Goal: Task Accomplishment & Management: Use online tool/utility

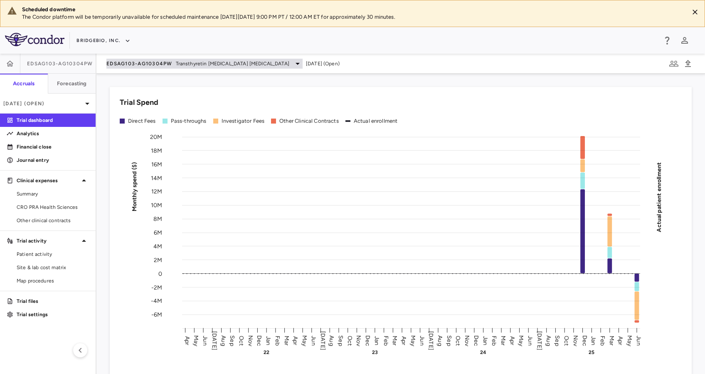
click at [183, 66] on span "Transthyretin [MEDICAL_DATA] [MEDICAL_DATA]" at bounding box center [233, 63] width 114 height 7
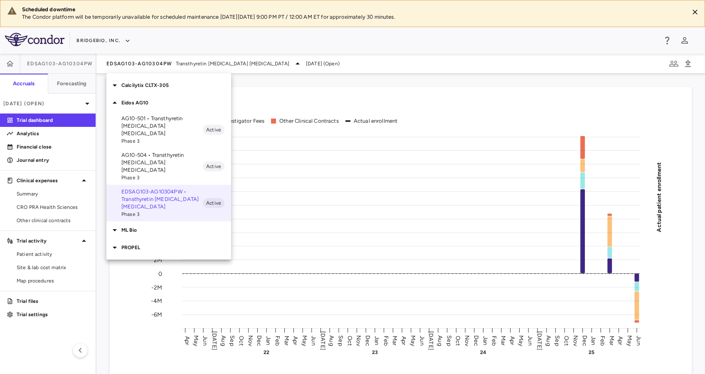
click at [159, 108] on div "Eidos AG10" at bounding box center [168, 102] width 125 height 17
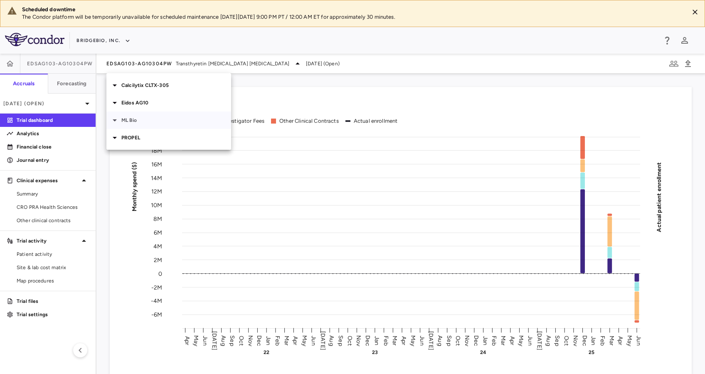
click at [138, 120] on p "ML Bio" at bounding box center [176, 119] width 110 height 7
click at [171, 144] on p "MLB-01-005 • Limb GirdleMuscular [MEDICAL_DATA]" at bounding box center [161, 143] width 81 height 22
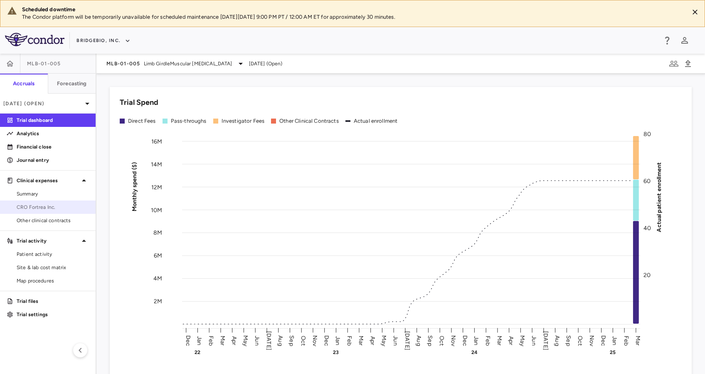
click at [46, 205] on span "CRO Fortrea Inc." at bounding box center [53, 206] width 72 height 7
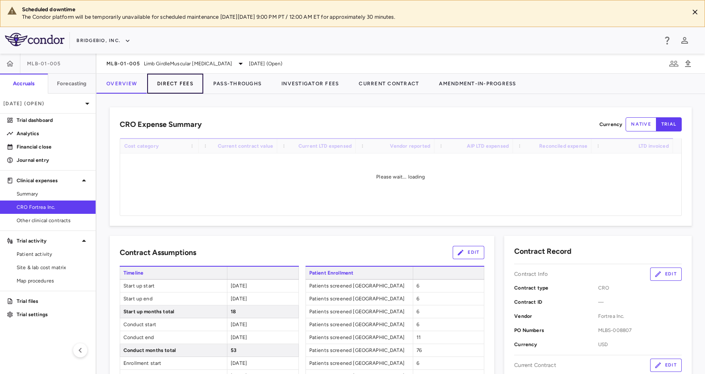
click at [185, 81] on button "Direct Fees" at bounding box center [175, 84] width 56 height 20
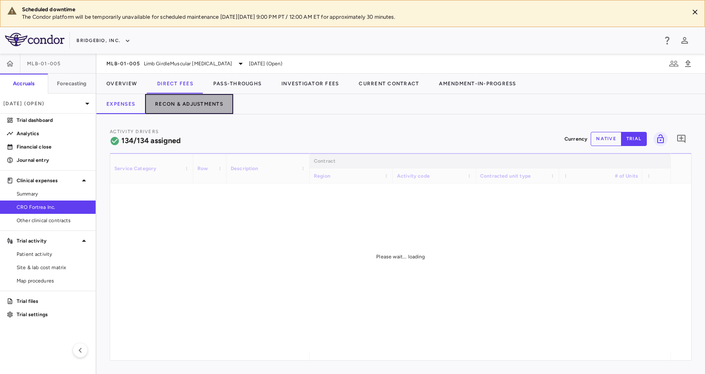
click at [217, 99] on button "Recon & Adjustments" at bounding box center [189, 104] width 88 height 20
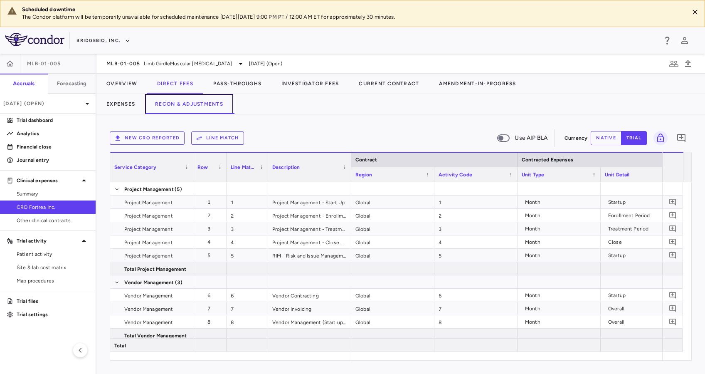
scroll to position [0, 1248]
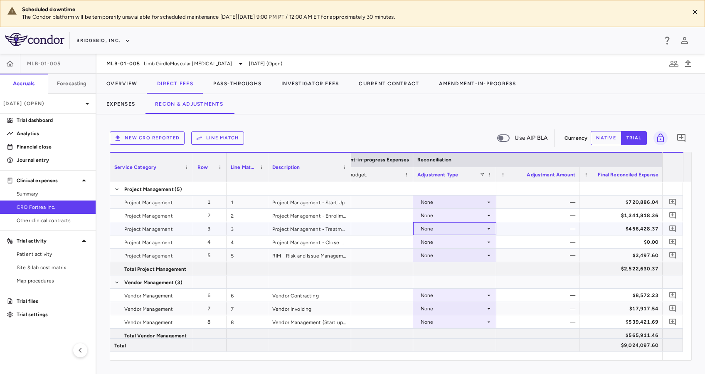
click at [489, 226] on icon at bounding box center [489, 228] width 7 height 7
click at [359, 121] on div at bounding box center [352, 187] width 705 height 374
click at [212, 66] on span "Limb GirdleMuscular [MEDICAL_DATA]" at bounding box center [188, 63] width 89 height 7
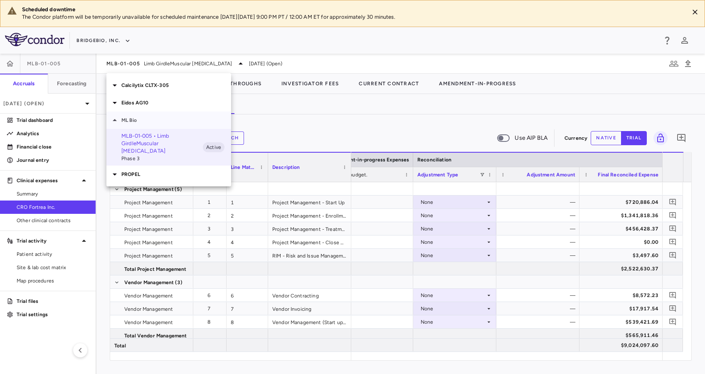
click at [131, 122] on p "ML Bio" at bounding box center [176, 119] width 110 height 7
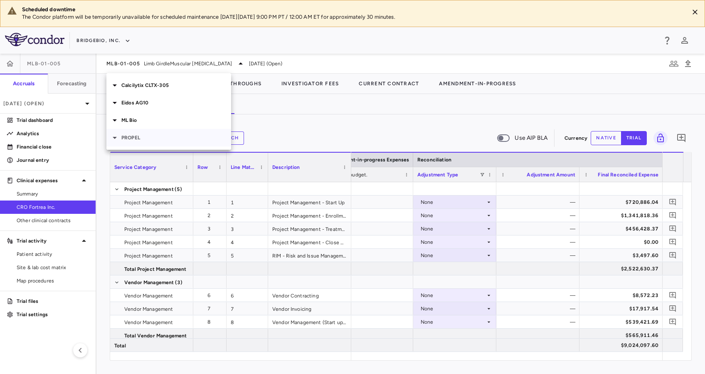
click at [147, 139] on p "PROPEL" at bounding box center [176, 137] width 110 height 7
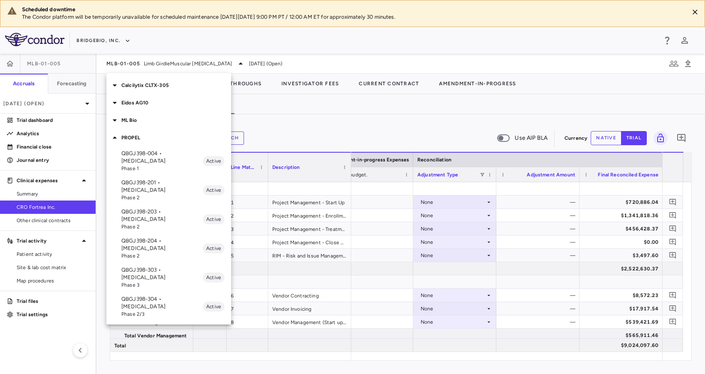
click at [176, 237] on p "QBGJ398-204 • [MEDICAL_DATA]" at bounding box center [161, 244] width 81 height 15
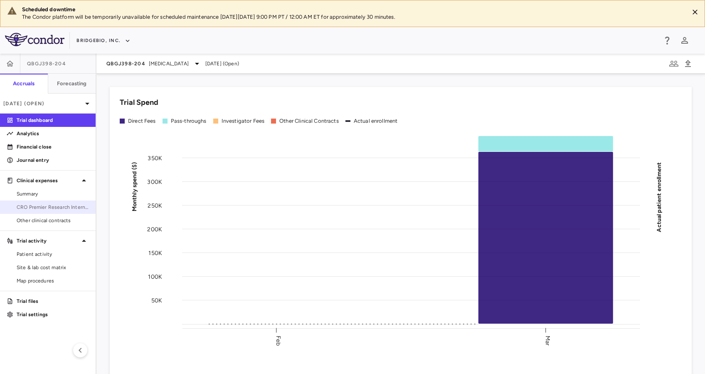
click at [49, 210] on link "CRO Premier Research International LLC" at bounding box center [48, 207] width 96 height 12
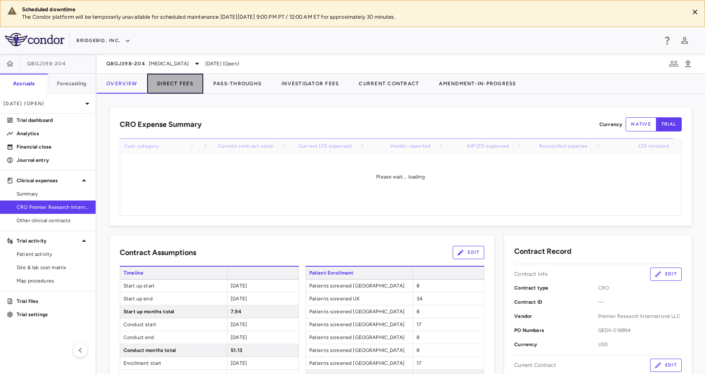
click at [170, 81] on button "Direct Fees" at bounding box center [175, 84] width 56 height 20
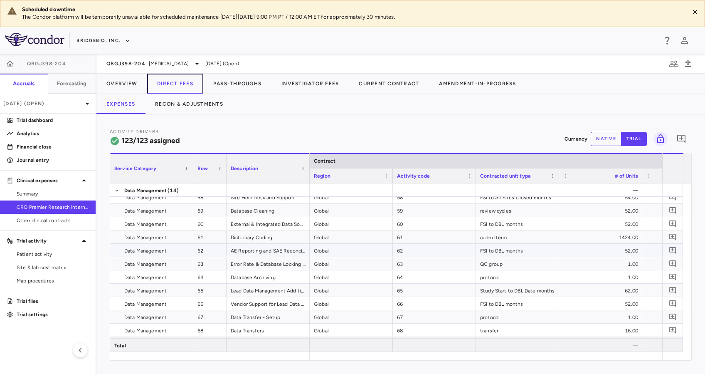
scroll to position [977, 0]
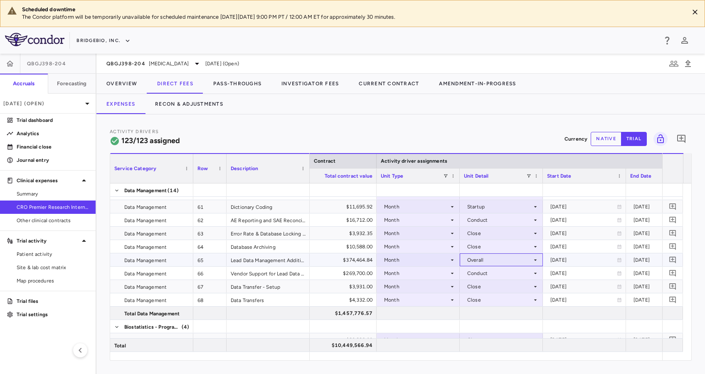
click at [535, 262] on icon at bounding box center [535, 260] width 7 height 7
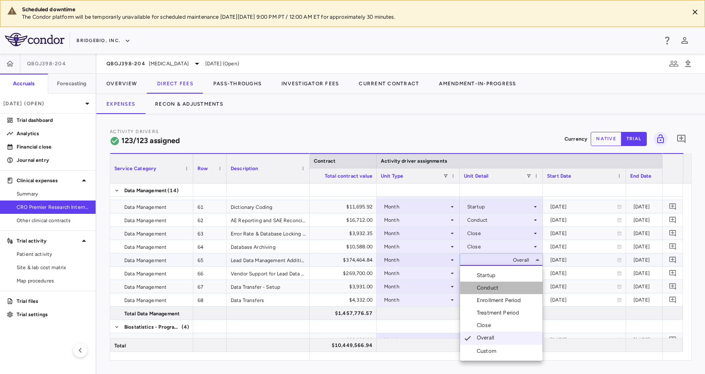
click at [505, 288] on li "Conduct" at bounding box center [501, 287] width 82 height 12
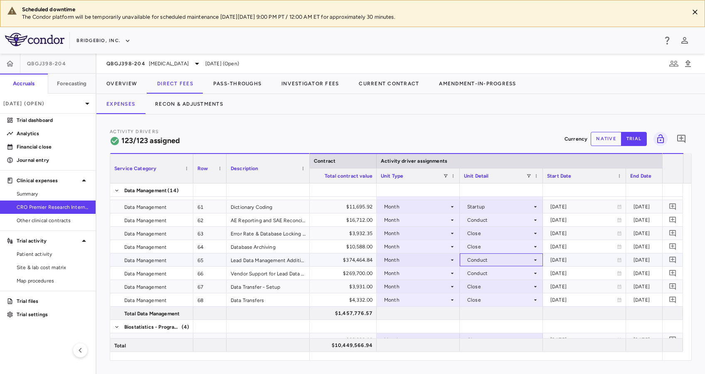
click at [530, 259] on div "Conduct" at bounding box center [499, 259] width 65 height 13
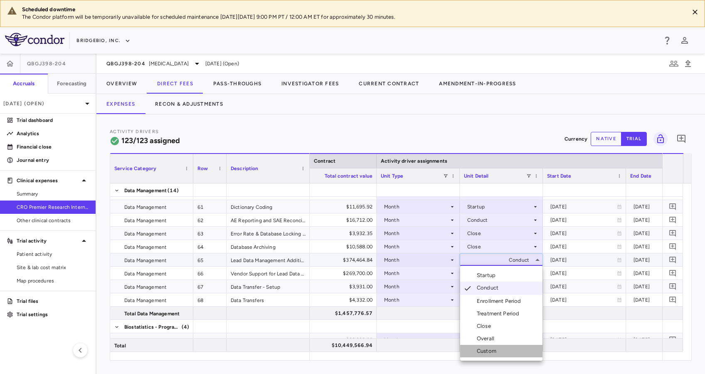
click at [502, 350] on li "Custom" at bounding box center [501, 351] width 82 height 12
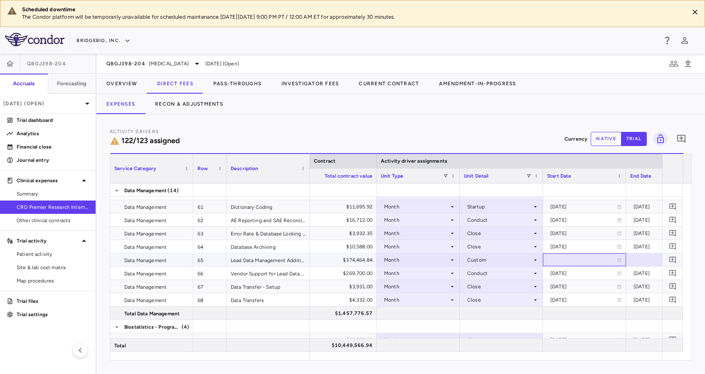
click at [622, 258] on div at bounding box center [584, 259] width 83 height 13
click at [622, 258] on icon "Choose date, selected date is Aug 12, 2025" at bounding box center [618, 260] width 7 height 7
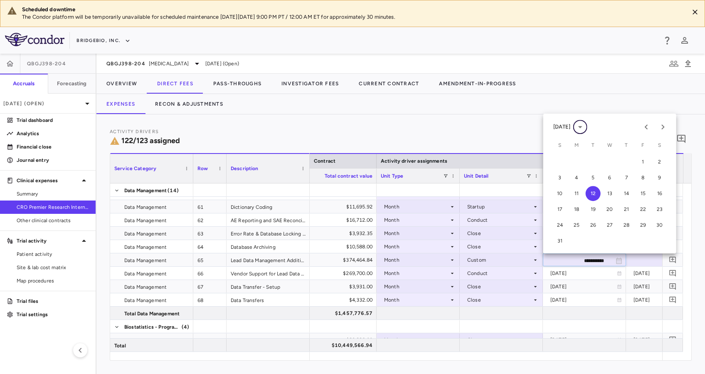
click at [585, 128] on icon "calendar view is open, switch to year view" at bounding box center [580, 127] width 10 height 10
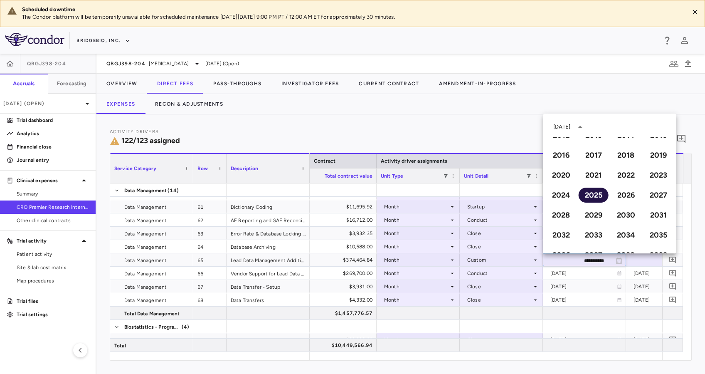
click at [590, 193] on button "2025" at bounding box center [594, 195] width 30 height 15
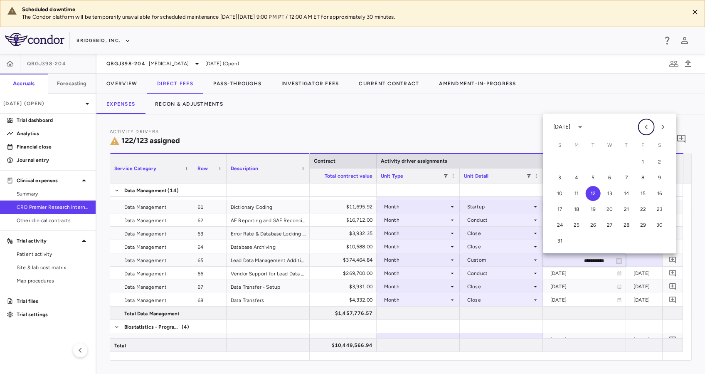
click at [649, 125] on icon "Previous month" at bounding box center [647, 127] width 10 height 10
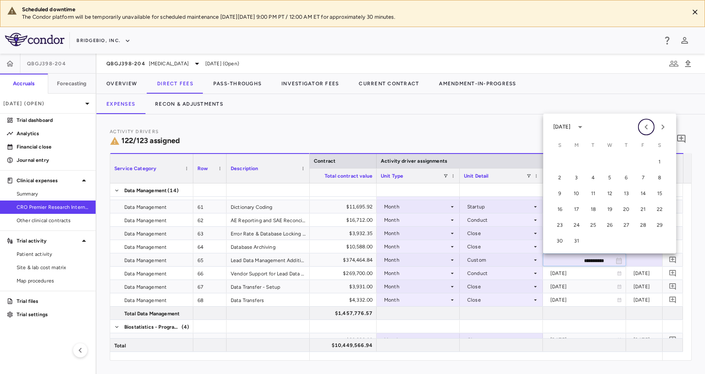
click at [649, 125] on icon "Previous month" at bounding box center [647, 127] width 10 height 10
click at [558, 180] on button "2" at bounding box center [560, 177] width 15 height 15
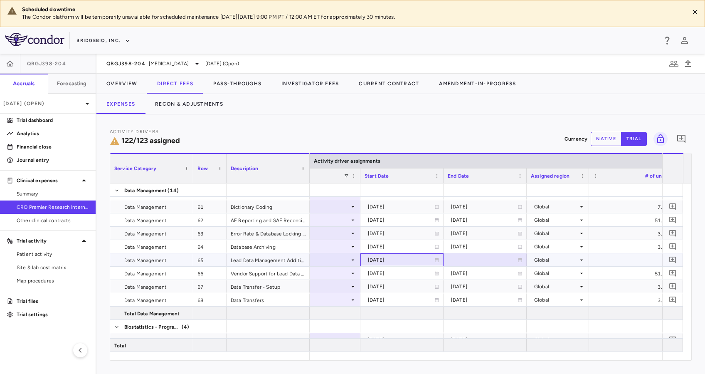
click at [434, 256] on div "[DATE]" at bounding box center [402, 260] width 75 height 12
click at [436, 261] on icon "Choose date, selected date is Feb 2, 2025" at bounding box center [437, 260] width 6 height 6
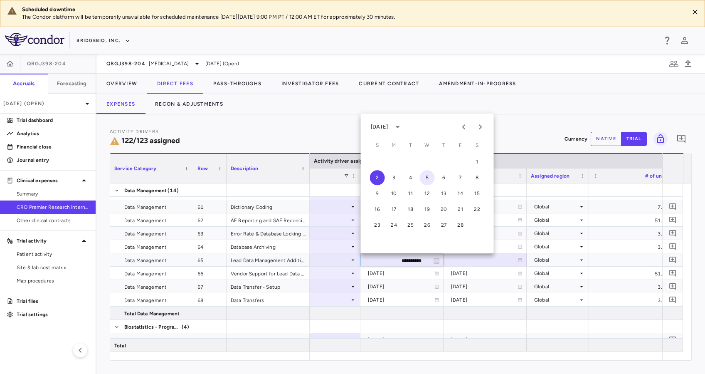
click at [426, 177] on button "5" at bounding box center [427, 177] width 15 height 15
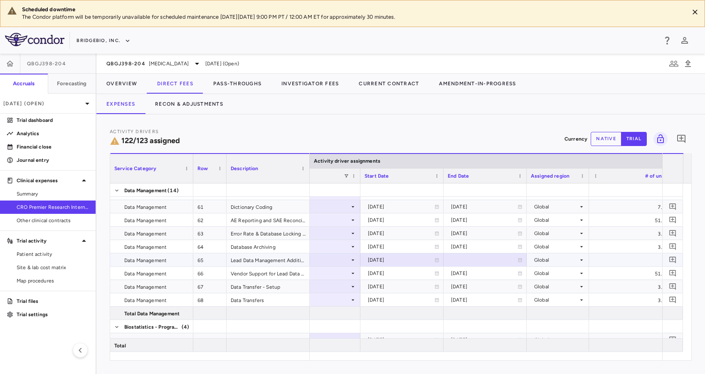
click at [521, 259] on icon at bounding box center [520, 259] width 5 height 5
click at [519, 258] on icon "Choose date, selected date is Aug 12, 2025" at bounding box center [520, 260] width 6 height 6
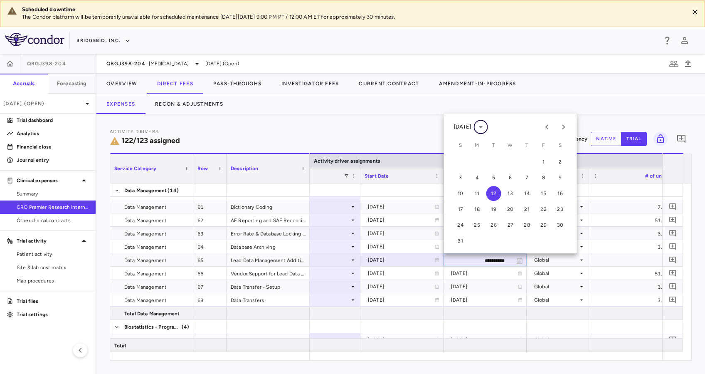
click at [486, 125] on icon "calendar view is open, switch to year view" at bounding box center [481, 127] width 10 height 10
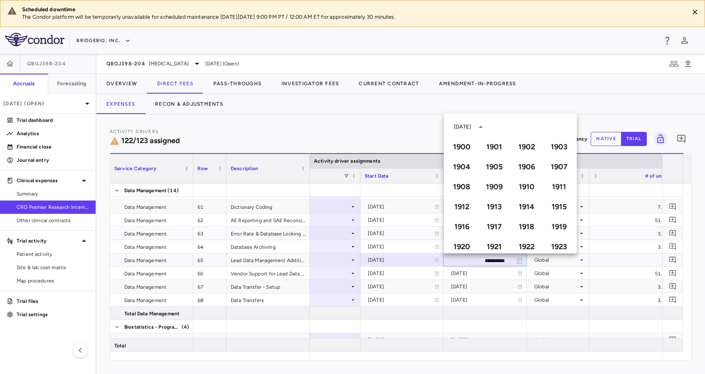
scroll to position [570, 0]
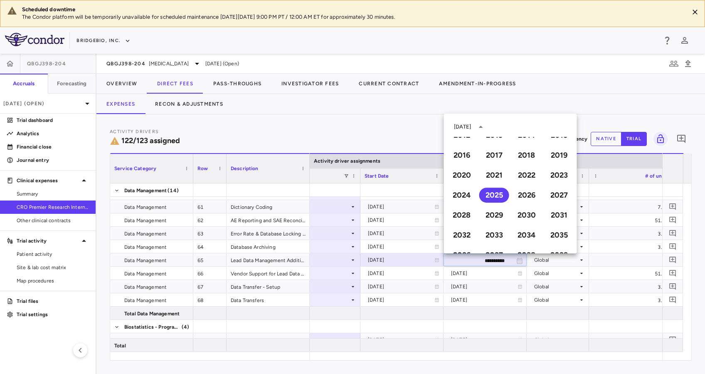
click at [417, 131] on div "Activity Drivers 122/123 assigned Currency native trial 0" at bounding box center [401, 139] width 582 height 22
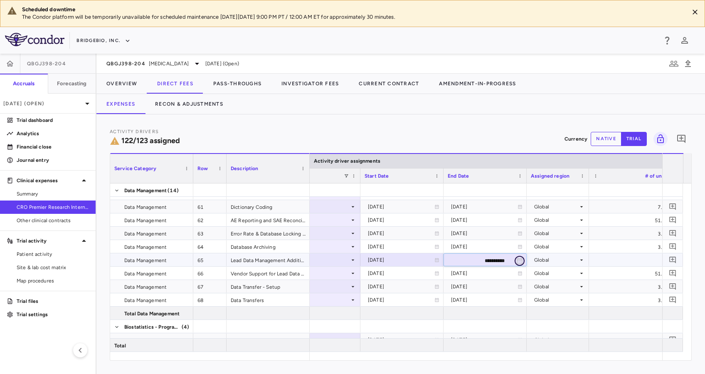
click at [520, 261] on icon "Choose date, selected date is Aug 12, 2025" at bounding box center [519, 260] width 7 height 7
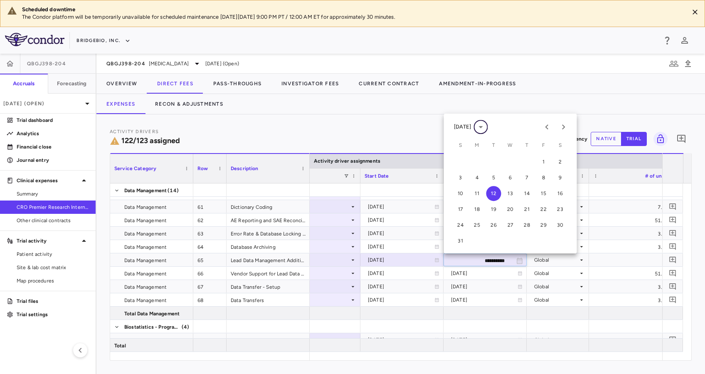
click at [486, 130] on icon "calendar view is open, switch to year view" at bounding box center [481, 127] width 10 height 10
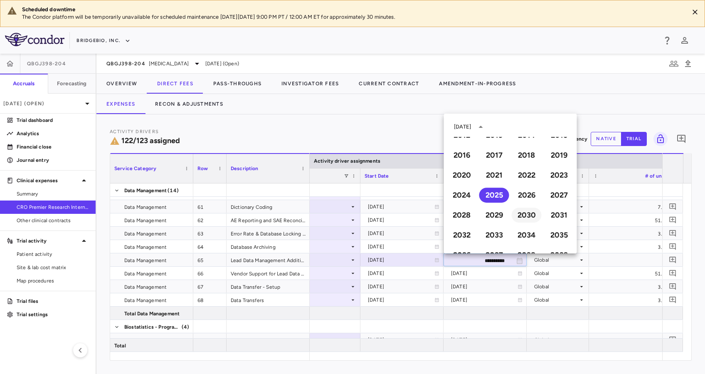
click at [518, 213] on button "2030" at bounding box center [527, 214] width 30 height 15
type input "**********"
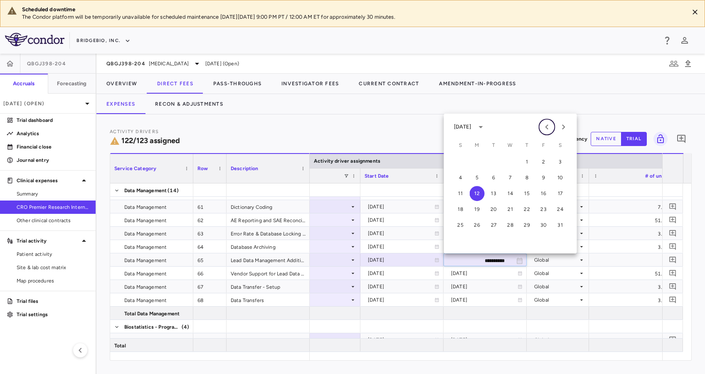
click at [548, 125] on icon "Previous month" at bounding box center [547, 126] width 3 height 5
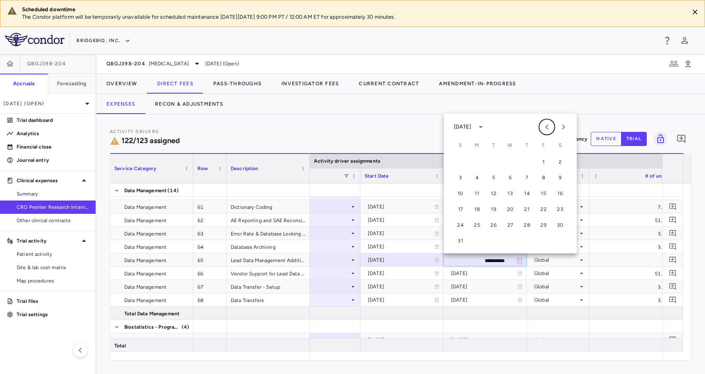
click at [548, 125] on icon "Previous month" at bounding box center [547, 126] width 3 height 5
click at [511, 225] on button "30" at bounding box center [510, 224] width 15 height 15
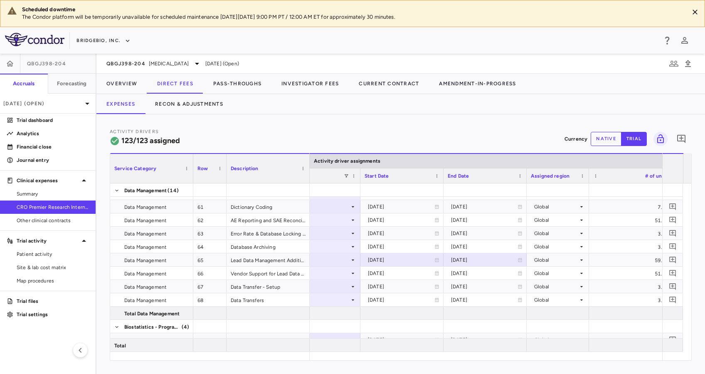
click at [512, 130] on div "Activity Drivers 123/123 assigned Currency native trial 0" at bounding box center [401, 139] width 582 height 22
click at [519, 259] on icon at bounding box center [520, 260] width 4 height 4
click at [520, 258] on icon "Choose date, selected date is Jan 30, 2030" at bounding box center [520, 260] width 6 height 6
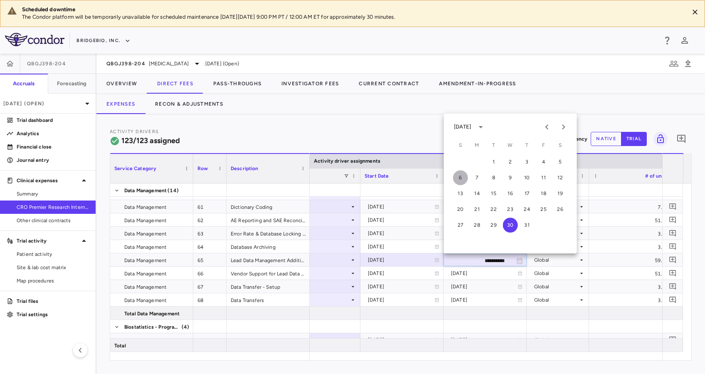
click at [458, 179] on button "6" at bounding box center [460, 177] width 15 height 15
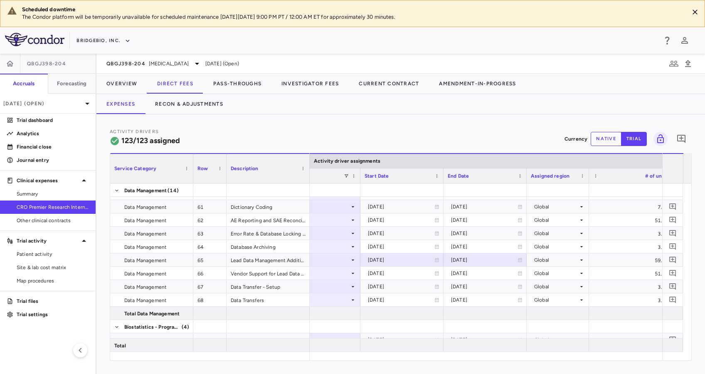
click at [422, 136] on div "Activity Drivers 123/123 assigned Currency native trial 0" at bounding box center [401, 139] width 582 height 22
click at [252, 78] on button "Pass-Throughs" at bounding box center [237, 84] width 68 height 20
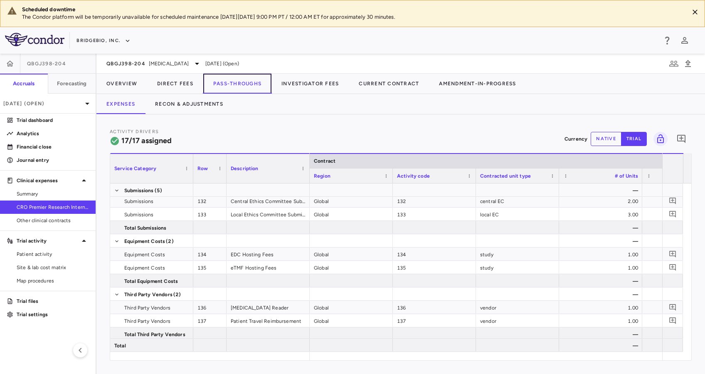
scroll to position [230, 0]
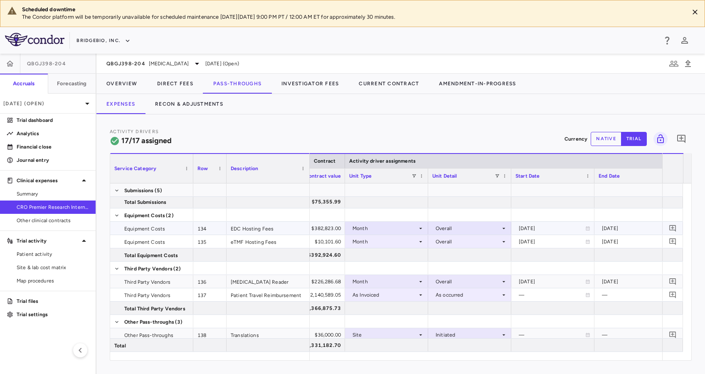
click at [421, 223] on div "Month" at bounding box center [386, 228] width 75 height 12
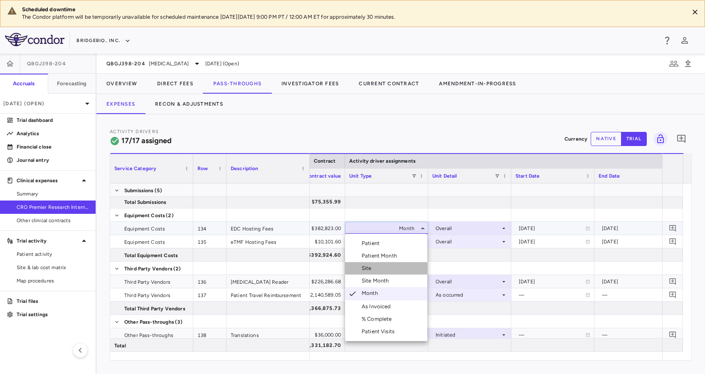
click at [393, 269] on li "Site" at bounding box center [386, 268] width 82 height 12
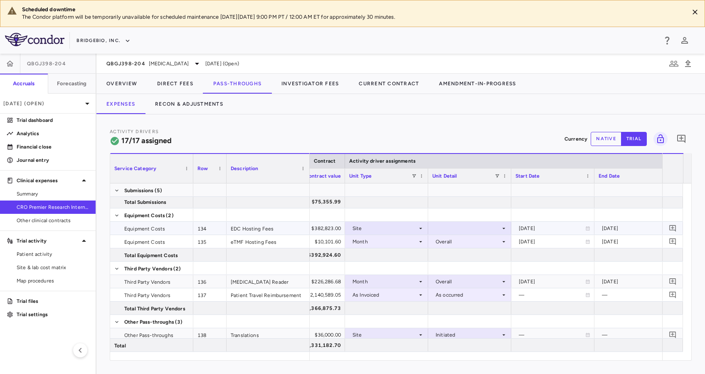
click at [505, 224] on div at bounding box center [469, 228] width 75 height 12
click at [476, 257] on li "Initiated" at bounding box center [469, 255] width 82 height 12
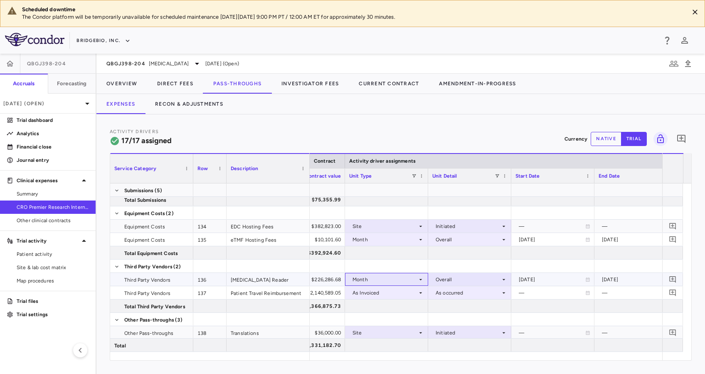
click at [423, 277] on icon at bounding box center [420, 279] width 7 height 7
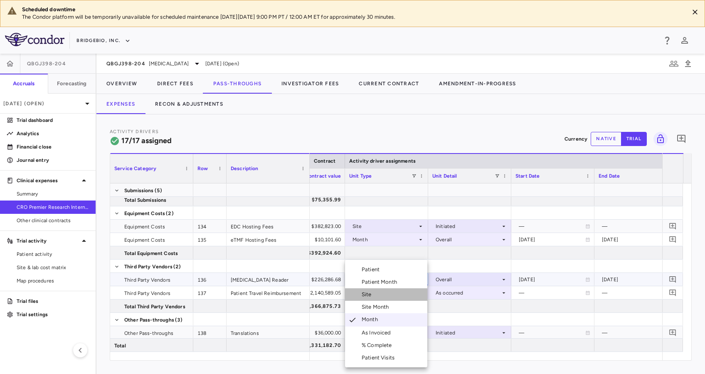
click at [389, 294] on li "Site" at bounding box center [386, 294] width 82 height 12
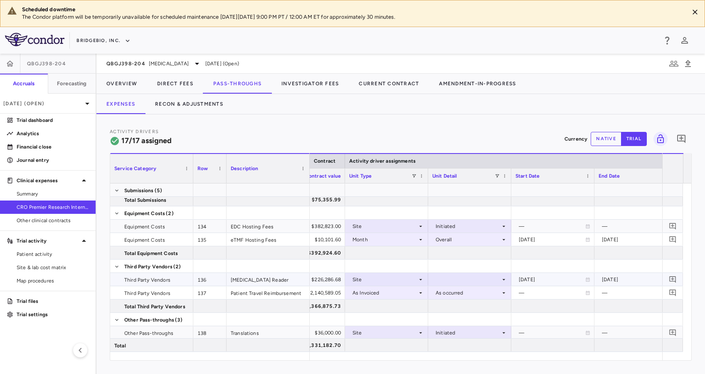
click at [503, 277] on icon at bounding box center [504, 279] width 7 height 7
click at [481, 303] on li "Initiated" at bounding box center [469, 307] width 82 height 12
click at [564, 259] on div at bounding box center [552, 265] width 83 height 13
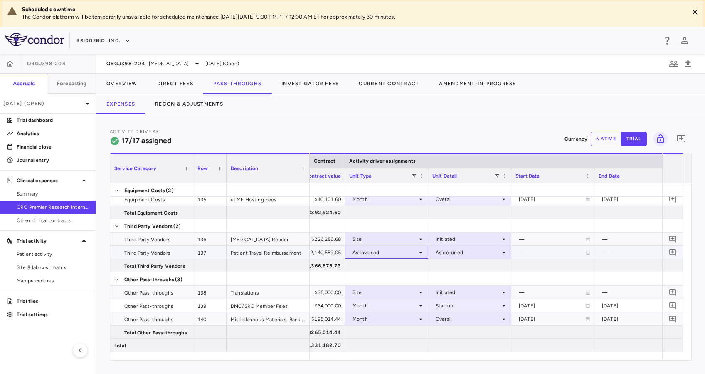
click at [412, 252] on div "As Invoiced" at bounding box center [385, 252] width 65 height 13
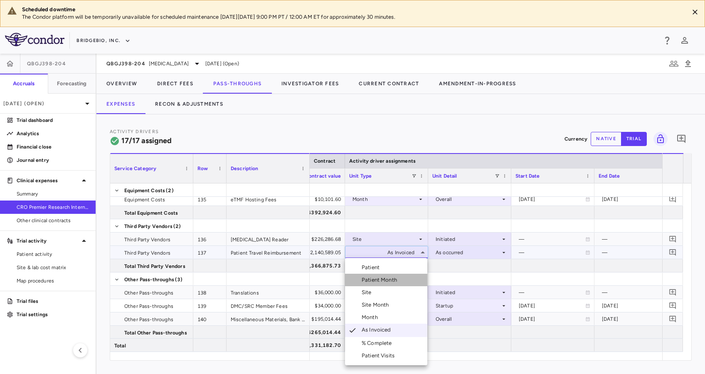
click at [399, 279] on div "Patient Month" at bounding box center [381, 279] width 39 height 7
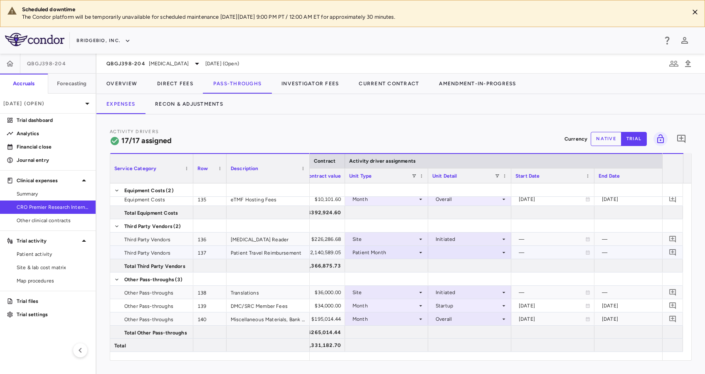
click at [508, 249] on div at bounding box center [469, 252] width 83 height 13
click at [491, 268] on li "As occurred" at bounding box center [469, 267] width 82 height 12
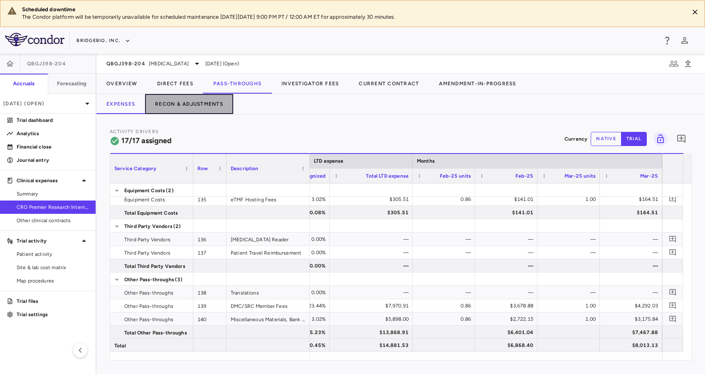
click at [193, 100] on button "Recon & Adjustments" at bounding box center [189, 104] width 88 height 20
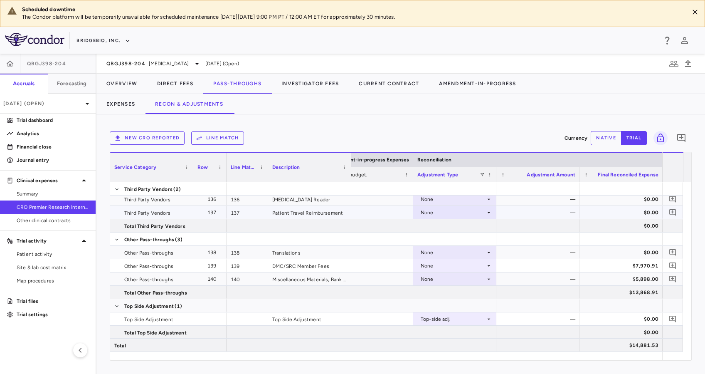
click at [487, 210] on icon at bounding box center [489, 212] width 7 height 7
click at [459, 124] on div at bounding box center [352, 187] width 705 height 374
click at [183, 60] on span "[MEDICAL_DATA]" at bounding box center [169, 63] width 40 height 7
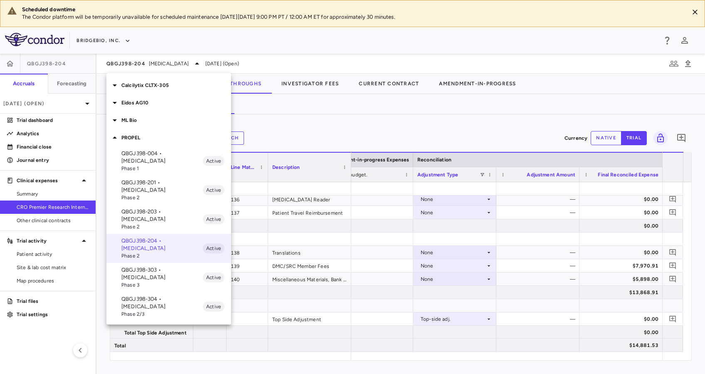
click at [173, 310] on span "Phase 2/3" at bounding box center [161, 313] width 81 height 7
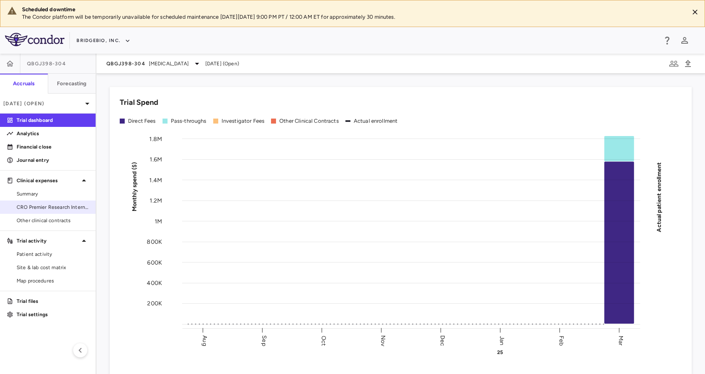
drag, startPoint x: 57, startPoint y: 207, endPoint x: 70, endPoint y: 203, distance: 13.0
click at [57, 207] on span "CRO Premier Research International LLC" at bounding box center [53, 206] width 72 height 7
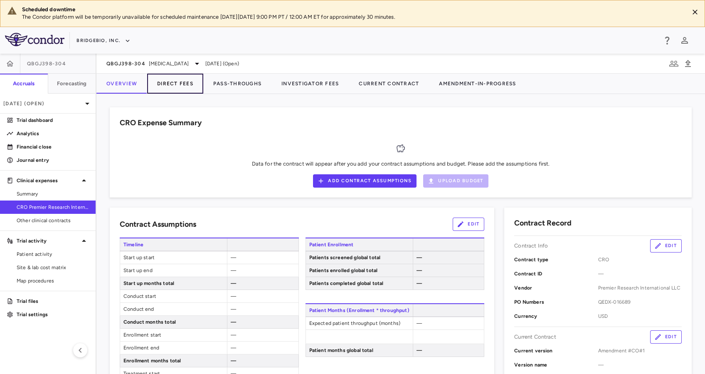
click at [160, 83] on button "Direct Fees" at bounding box center [175, 84] width 56 height 20
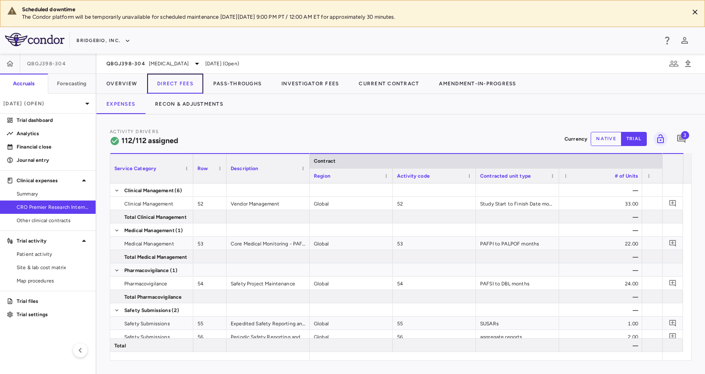
scroll to position [817, 0]
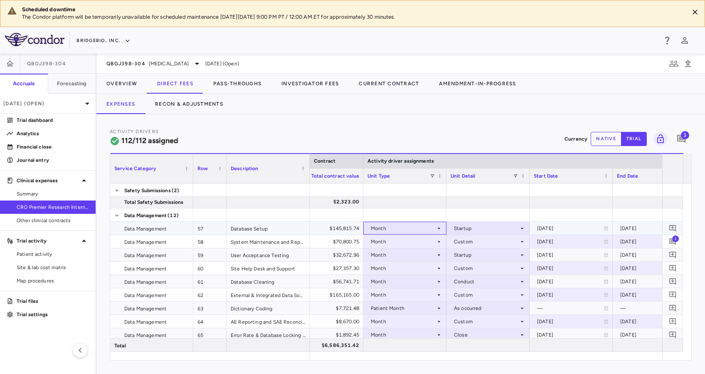
click at [436, 227] on icon at bounding box center [439, 228] width 7 height 7
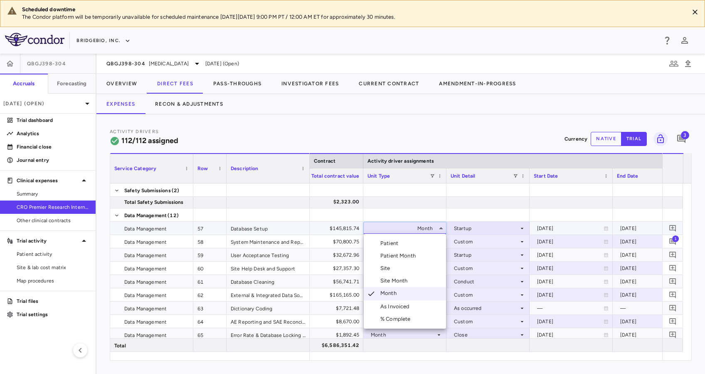
click at [404, 264] on li "Site" at bounding box center [405, 268] width 82 height 12
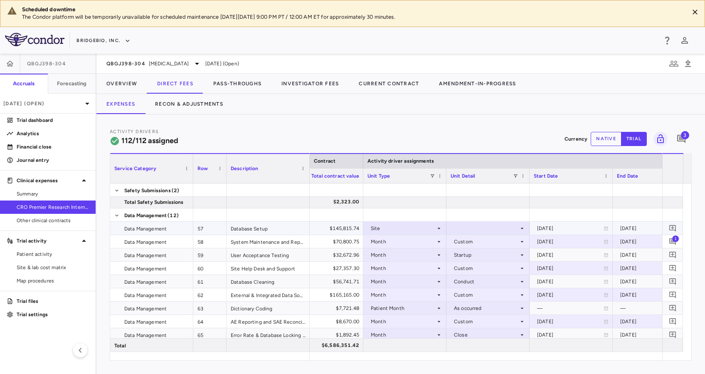
click at [522, 225] on icon at bounding box center [522, 228] width 7 height 7
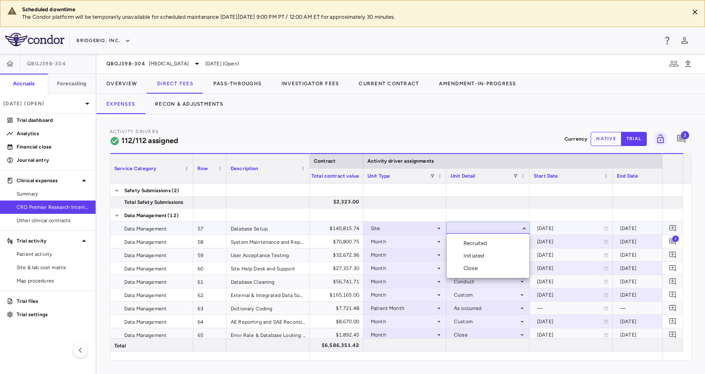
click at [491, 255] on li "Initiated" at bounding box center [488, 255] width 82 height 12
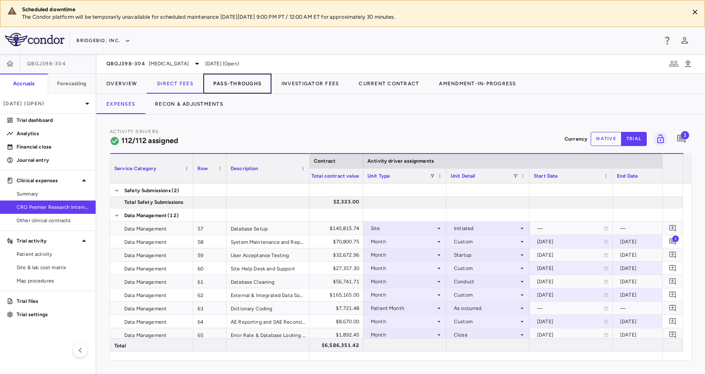
click at [245, 80] on button "Pass-Throughs" at bounding box center [237, 84] width 68 height 20
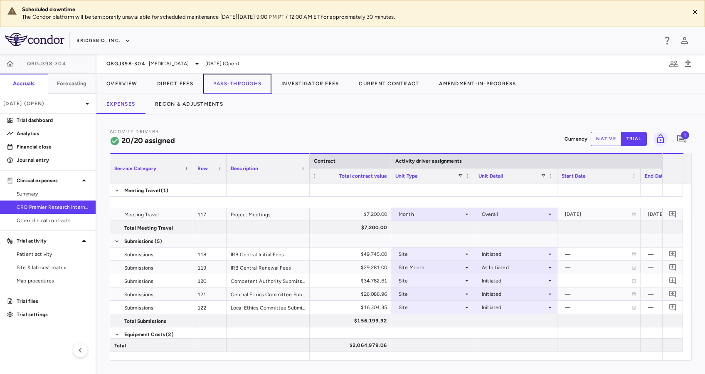
scroll to position [95, 0]
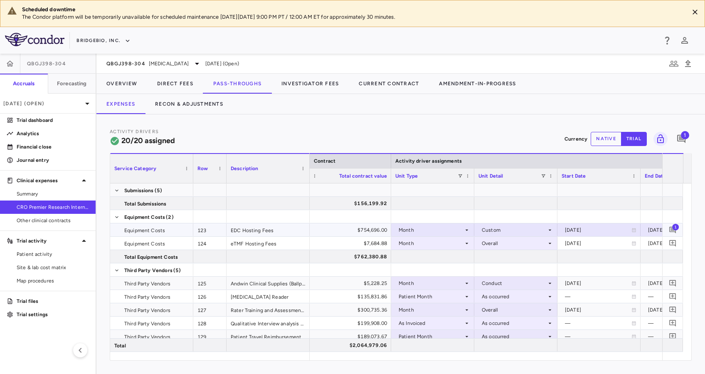
click at [464, 229] on icon at bounding box center [467, 230] width 7 height 7
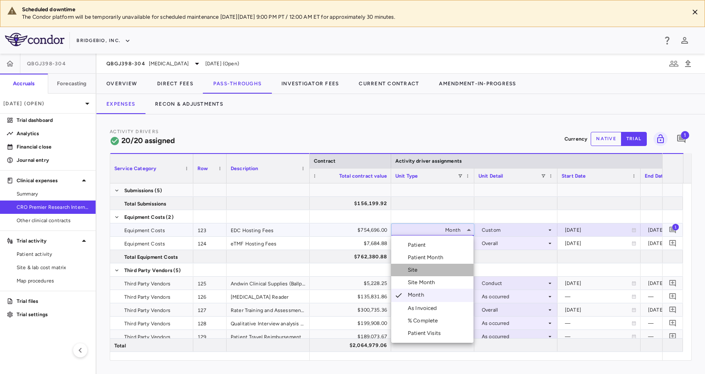
click at [423, 272] on li "Site" at bounding box center [432, 270] width 82 height 12
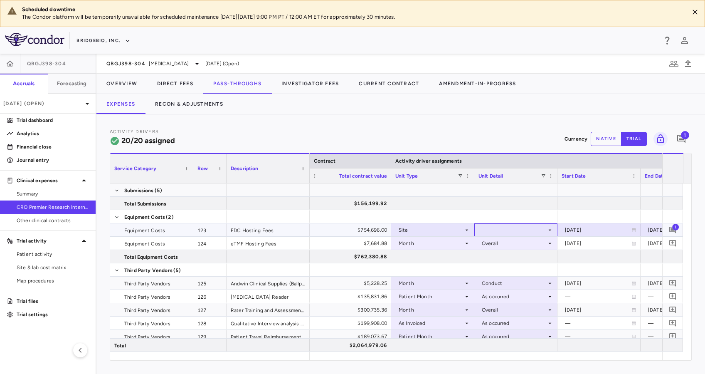
click at [533, 227] on div at bounding box center [516, 230] width 75 height 12
click at [516, 256] on li "Initiated" at bounding box center [515, 257] width 82 height 12
click at [459, 242] on div "Month" at bounding box center [431, 243] width 65 height 13
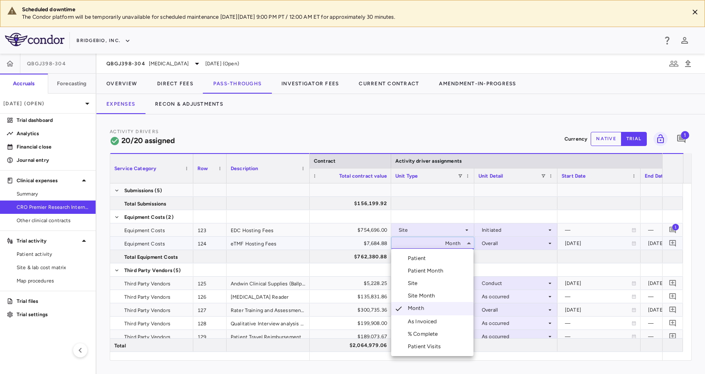
click at [422, 284] on li "Site" at bounding box center [432, 283] width 82 height 12
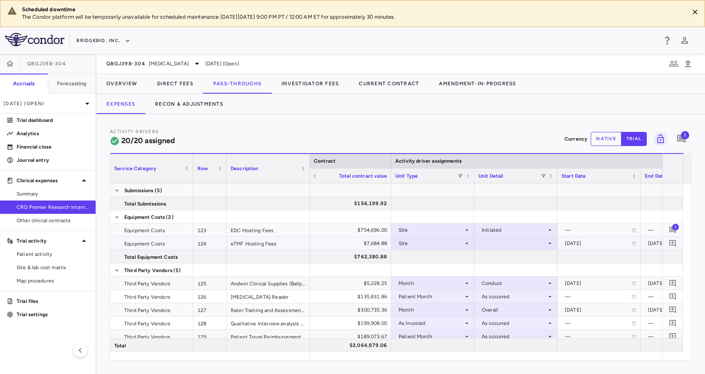
click at [534, 242] on div at bounding box center [516, 243] width 75 height 12
click at [520, 269] on li "Initiated" at bounding box center [515, 270] width 82 height 12
click at [464, 309] on icon at bounding box center [467, 309] width 7 height 7
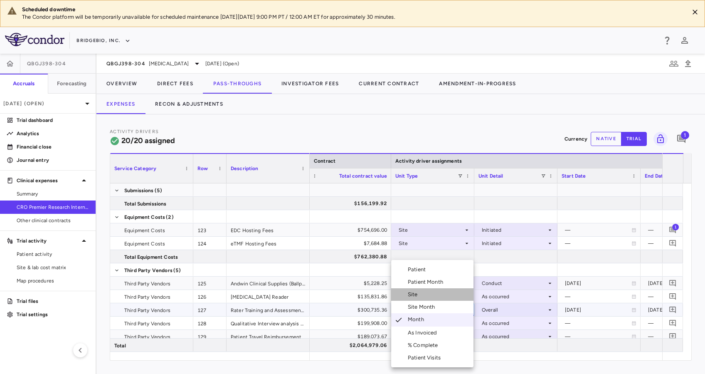
click at [432, 293] on li "Site" at bounding box center [432, 294] width 82 height 12
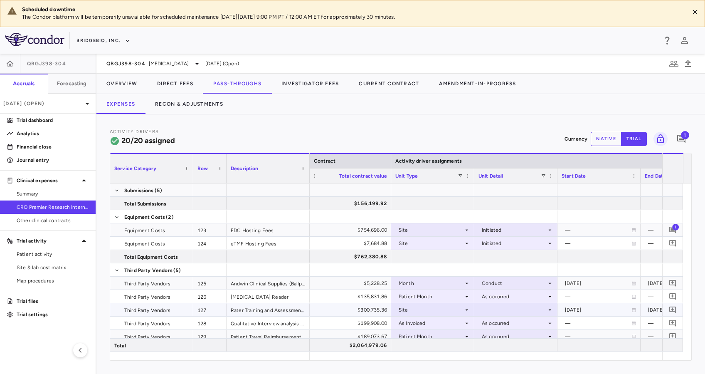
click at [546, 309] on div at bounding box center [516, 310] width 75 height 12
click at [508, 338] on div "Initiated" at bounding box center [503, 336] width 24 height 7
